Goal: Find specific page/section: Find specific page/section

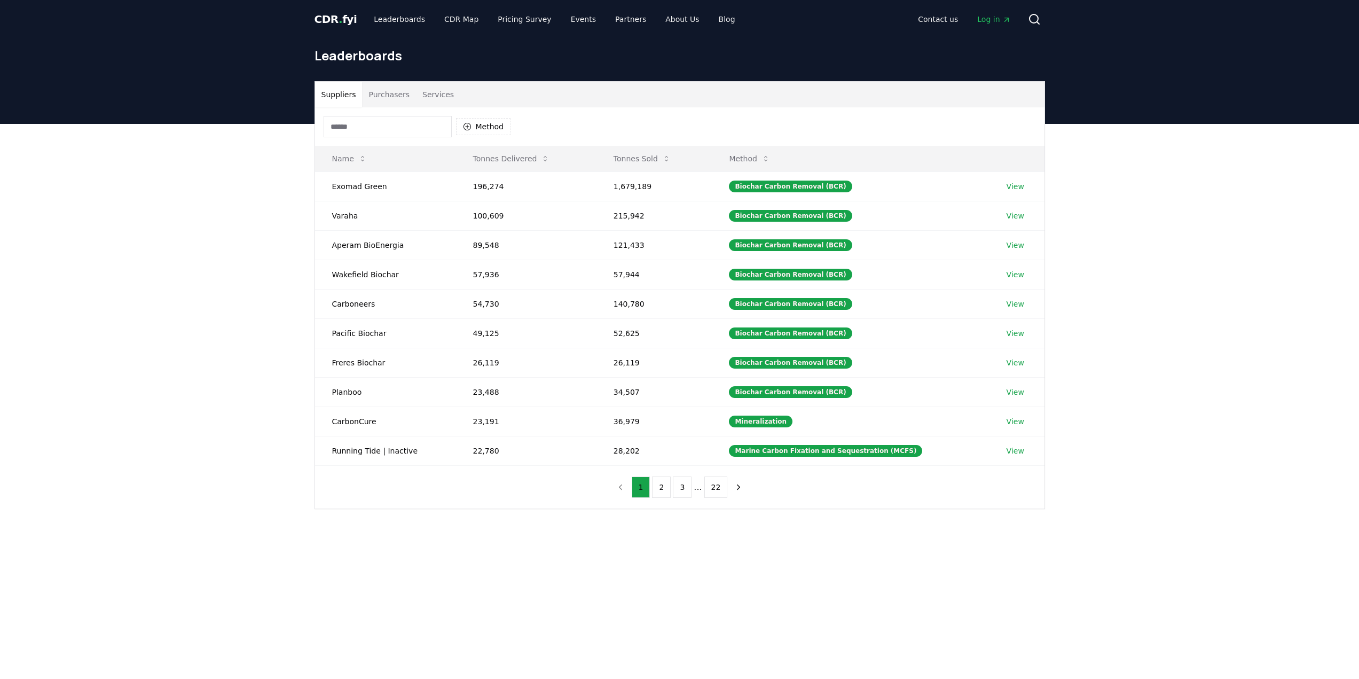
click at [372, 133] on input at bounding box center [388, 126] width 128 height 21
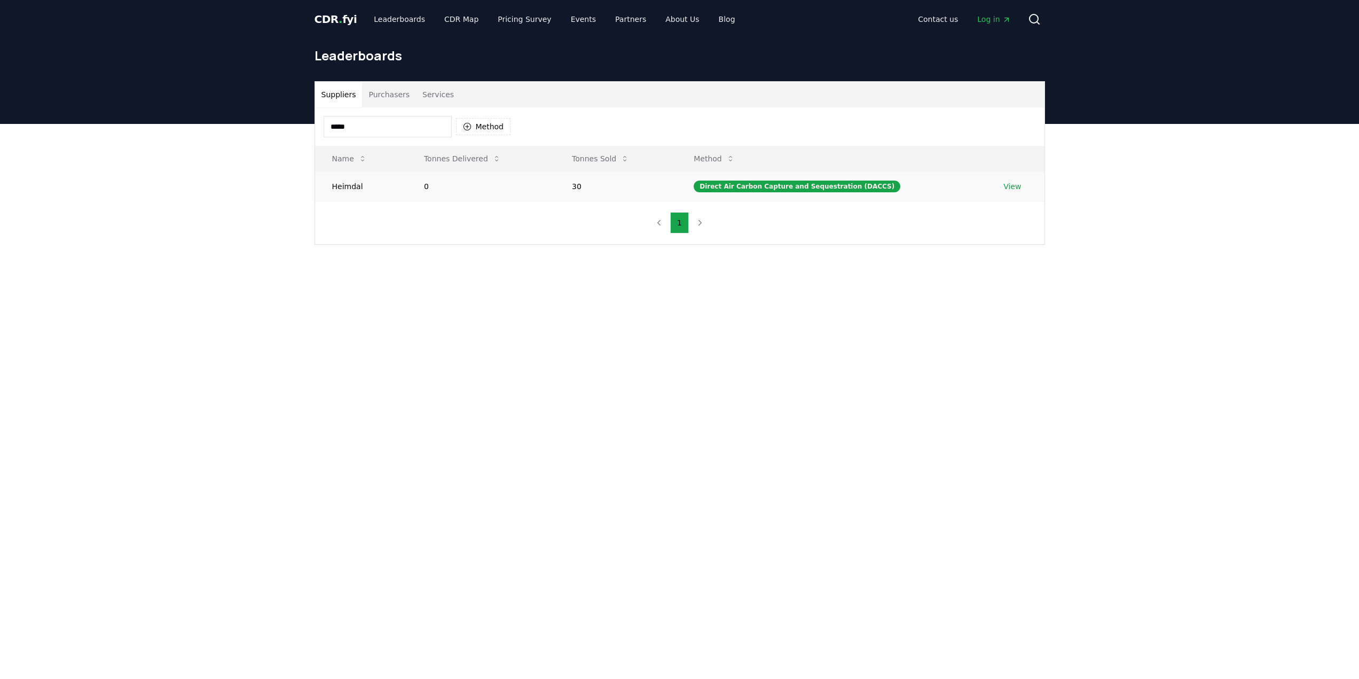
type input "*****"
click at [407, 199] on td "Heimdal" at bounding box center [361, 185] width 92 height 29
click at [413, 186] on td "0" at bounding box center [481, 185] width 148 height 29
click at [336, 186] on td "Heimdal" at bounding box center [361, 185] width 92 height 29
click at [1008, 189] on link "View" at bounding box center [1012, 186] width 18 height 11
